Goal: Task Accomplishment & Management: Use online tool/utility

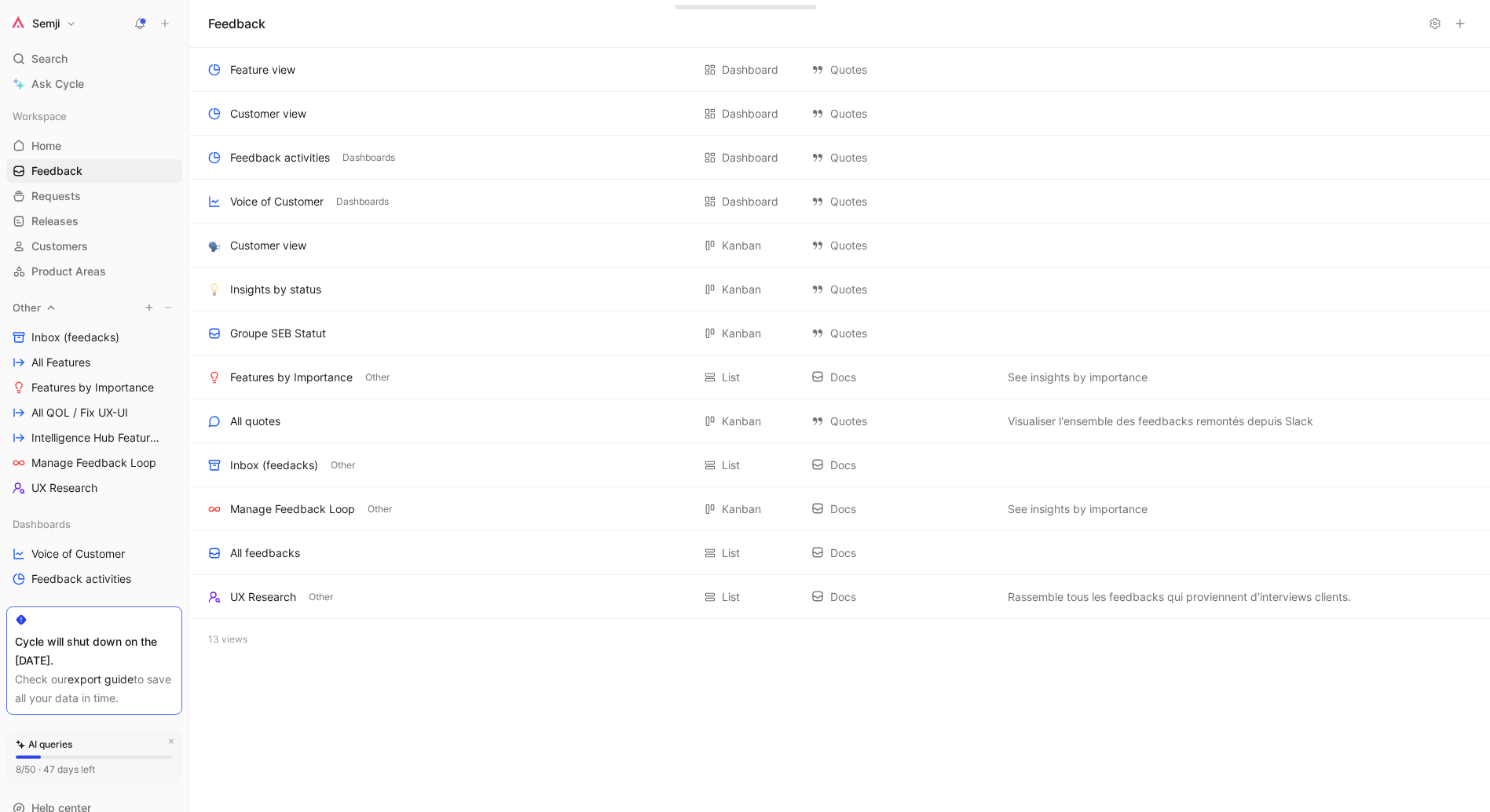
click at [129, 312] on div "Other" at bounding box center [94, 307] width 176 height 24
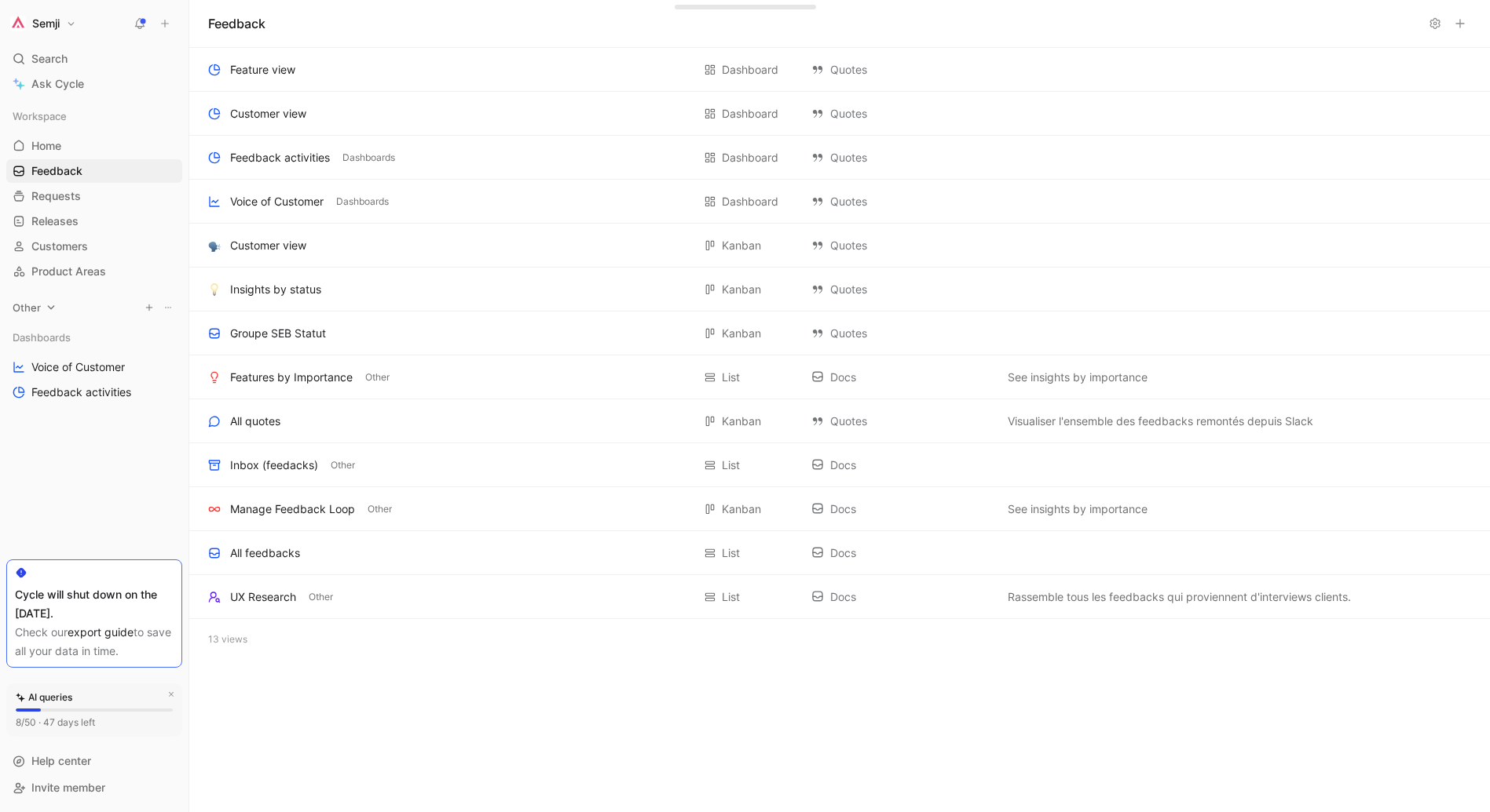
click at [129, 312] on div "Other" at bounding box center [94, 307] width 176 height 24
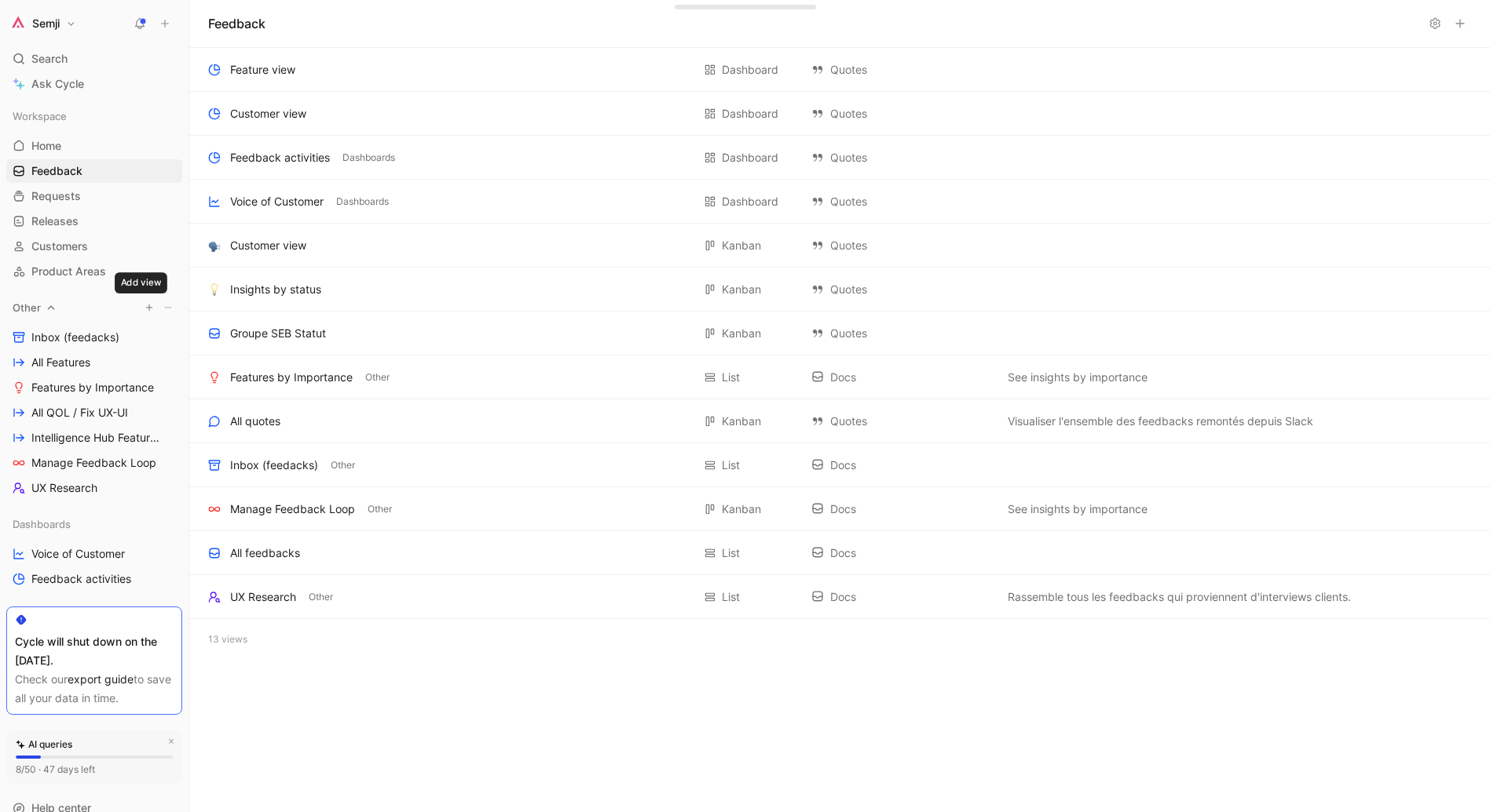
click at [144, 311] on icon "button" at bounding box center [149, 307] width 9 height 9
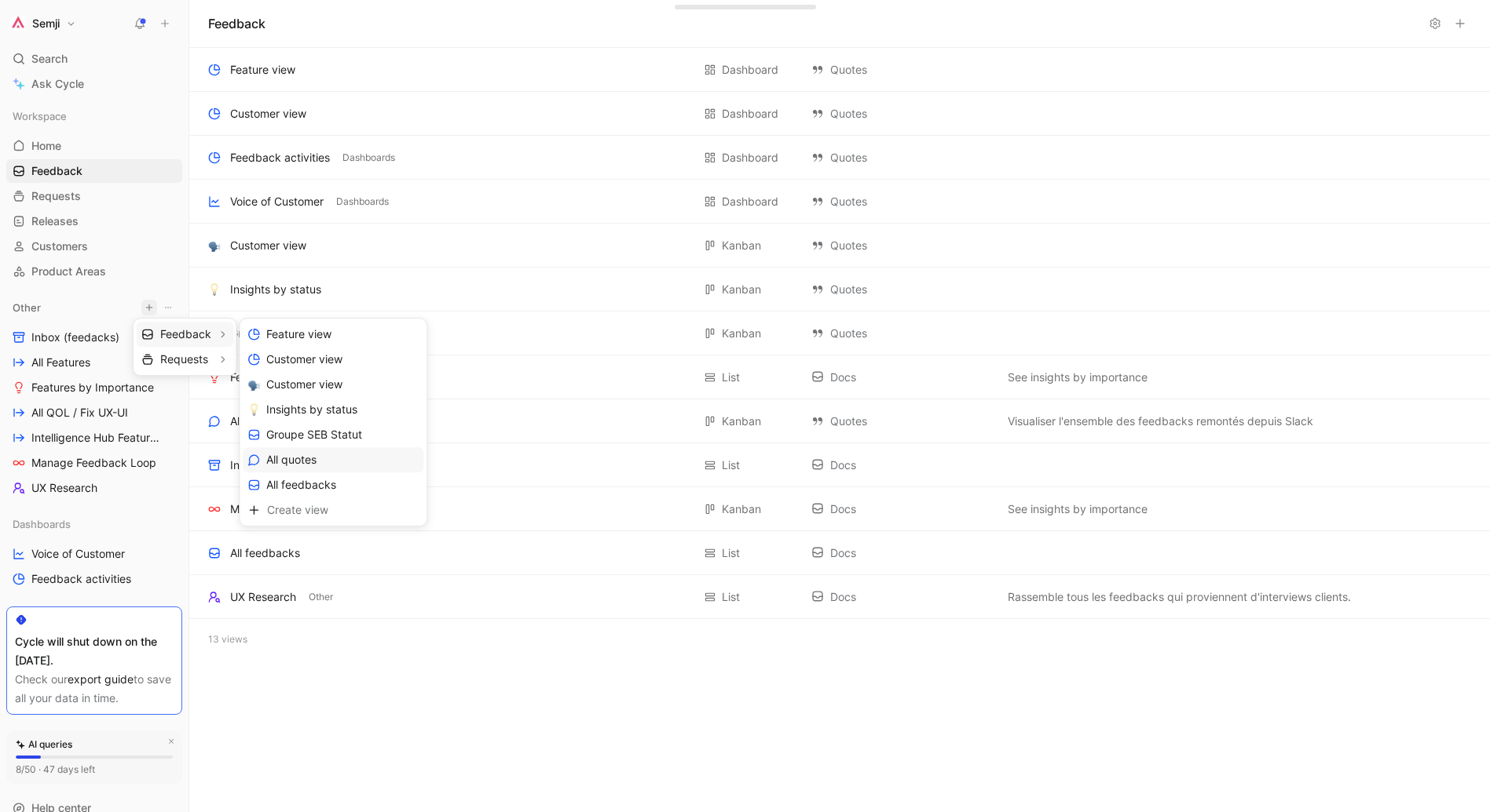
click at [292, 456] on span "All quotes" at bounding box center [291, 460] width 50 height 15
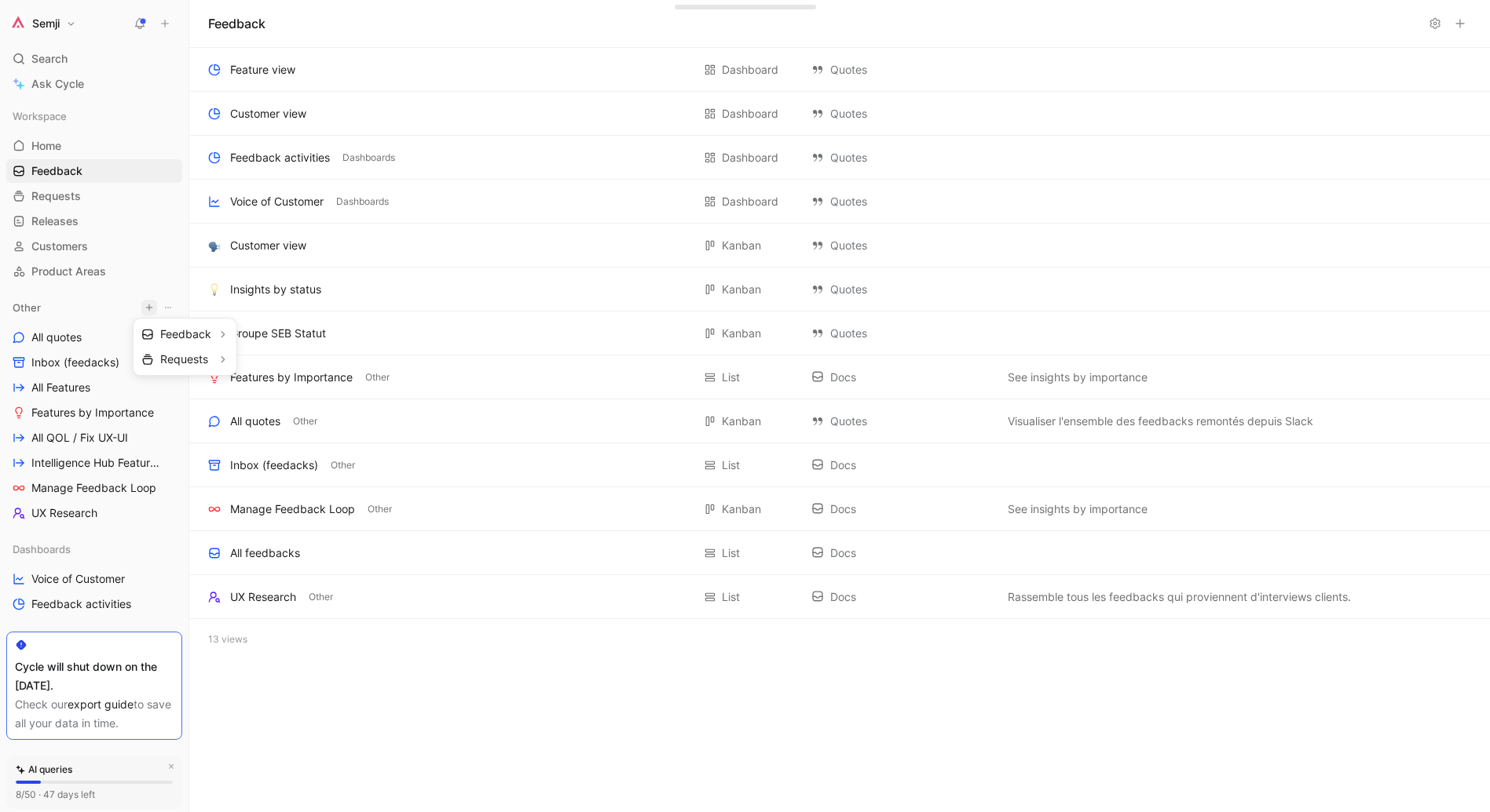
click at [69, 340] on div at bounding box center [745, 406] width 1490 height 812
click at [69, 340] on span "All quotes" at bounding box center [56, 338] width 50 height 16
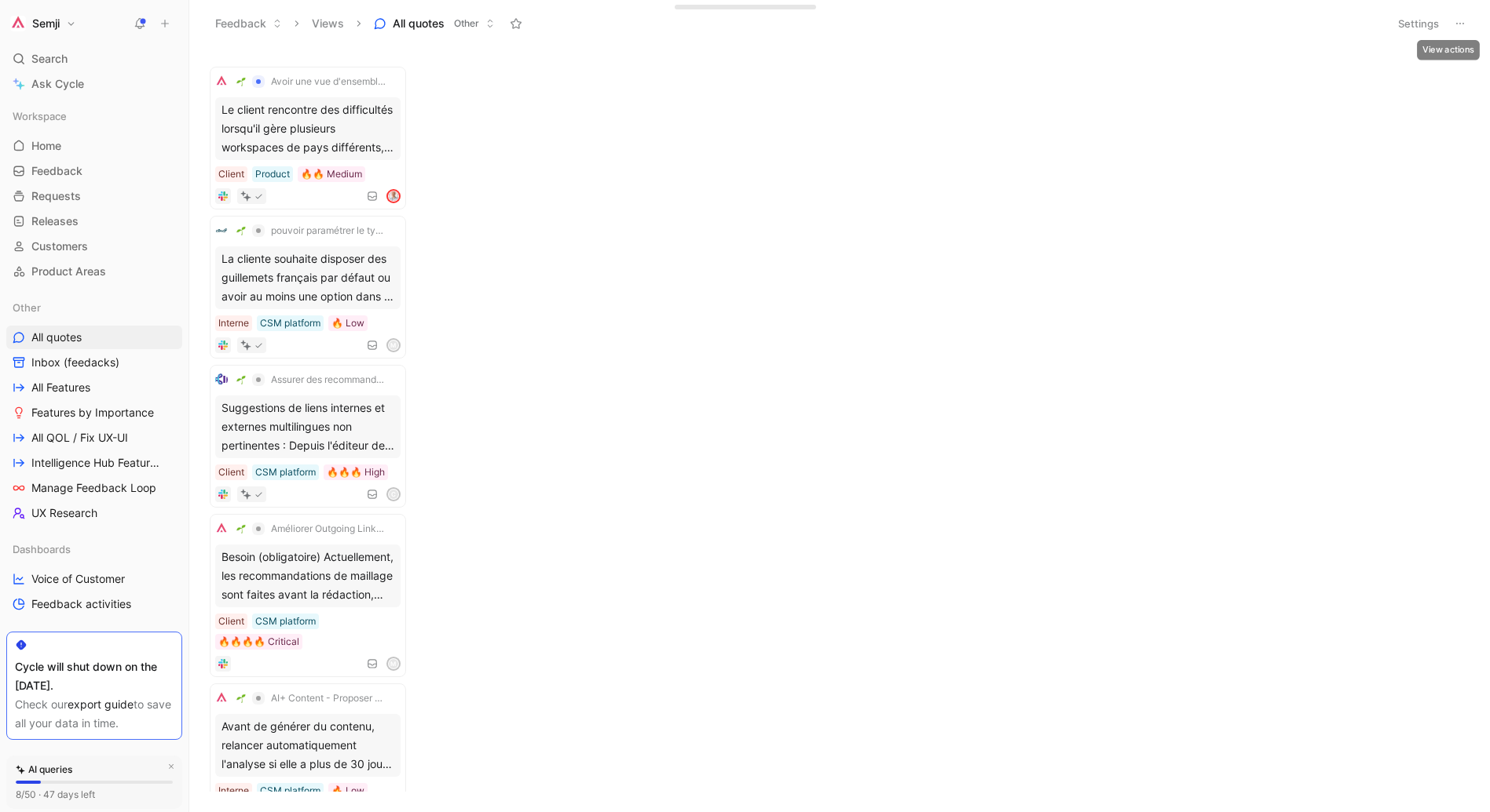
click at [1464, 23] on icon at bounding box center [1460, 23] width 12 height 12
click at [1380, 76] on span "Export in CSV" at bounding box center [1381, 79] width 71 height 13
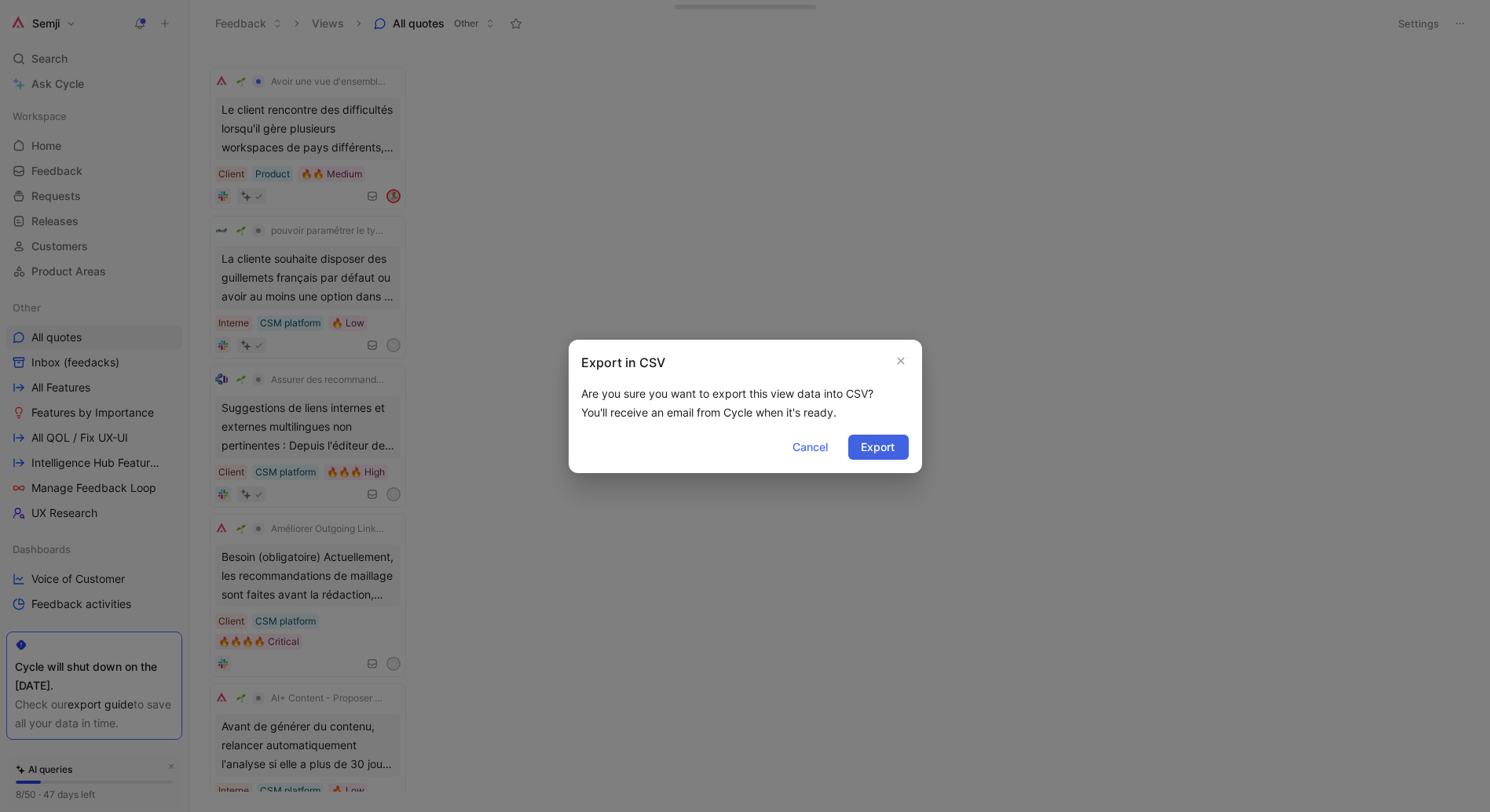
click at [868, 455] on span "Export" at bounding box center [879, 447] width 34 height 19
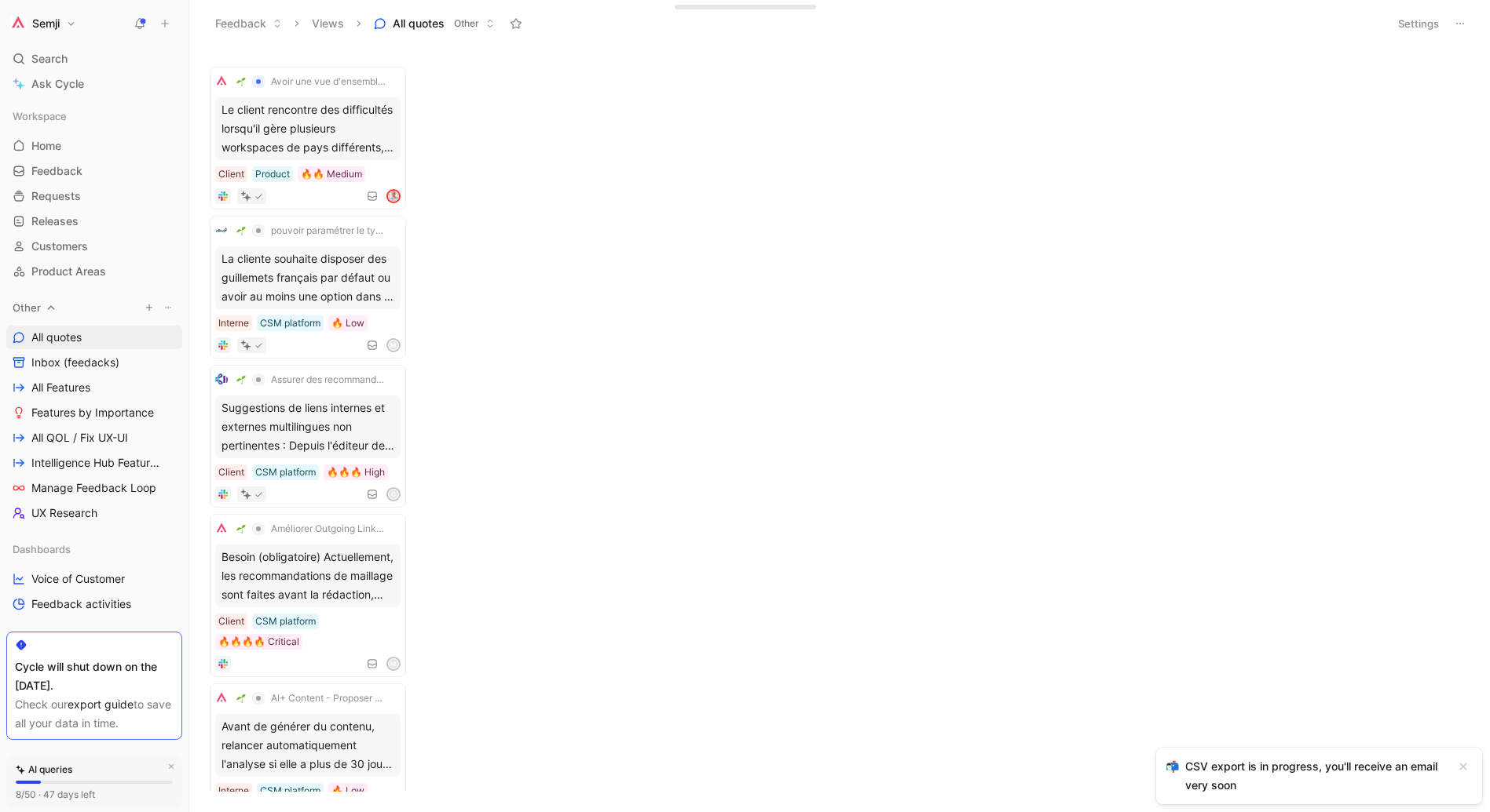
click at [144, 310] on icon "button" at bounding box center [149, 307] width 9 height 9
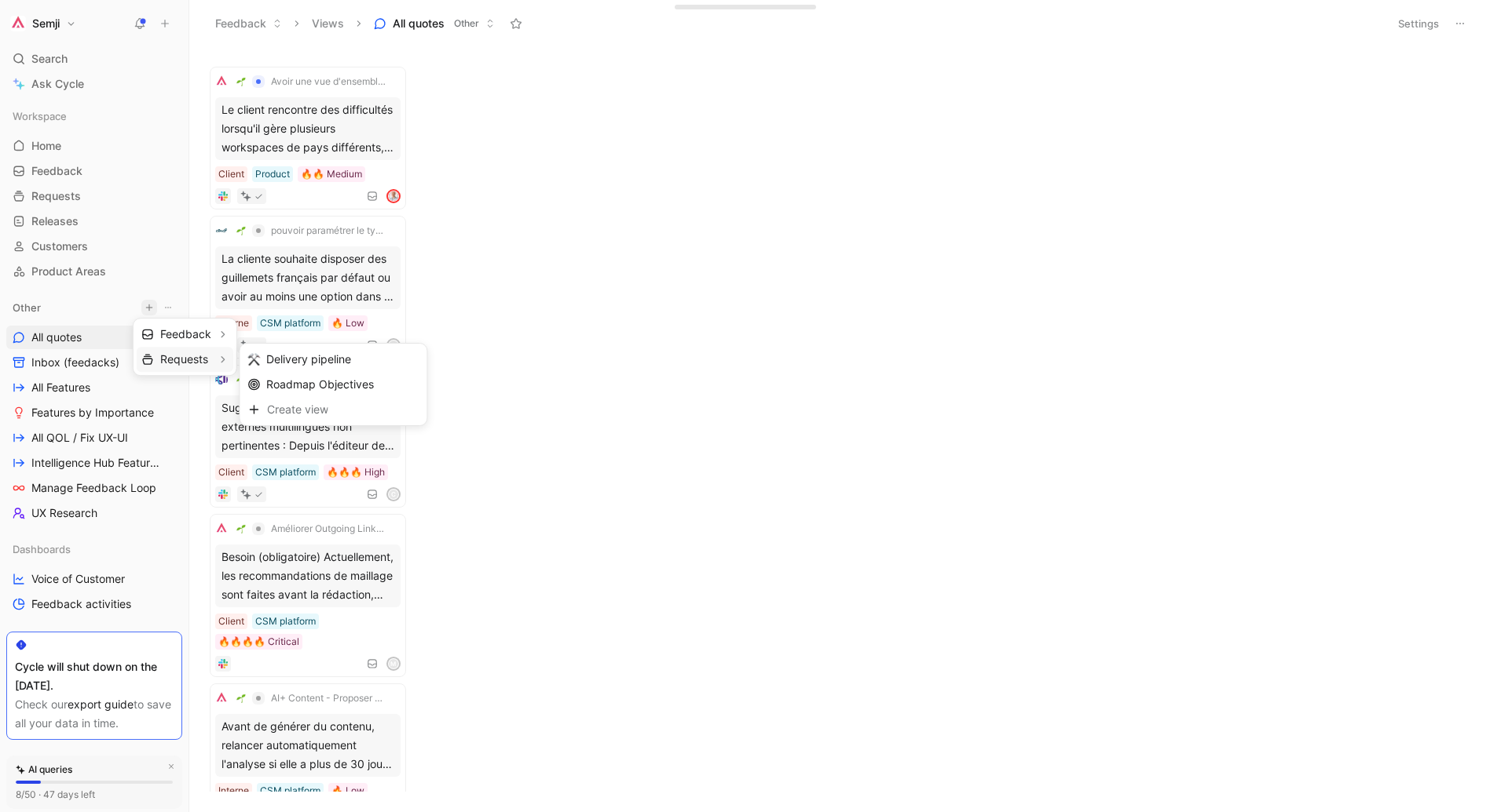
click at [189, 357] on span "Requests" at bounding box center [184, 360] width 48 height 15
click at [57, 191] on div at bounding box center [745, 406] width 1490 height 812
click at [57, 191] on span "Requests" at bounding box center [56, 196] width 49 height 16
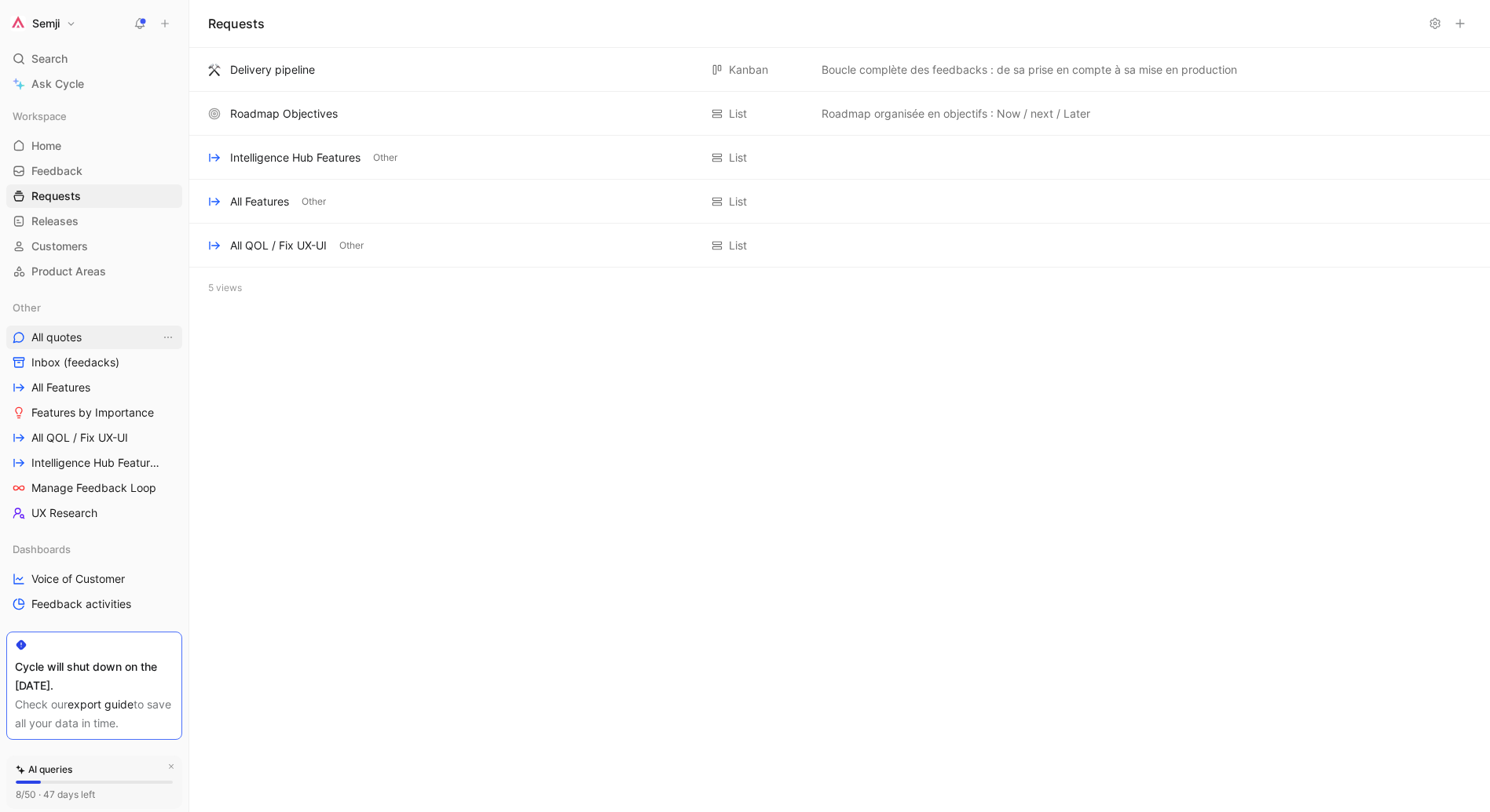
click at [53, 337] on span "All quotes" at bounding box center [56, 338] width 50 height 16
